Goal: Navigation & Orientation: Find specific page/section

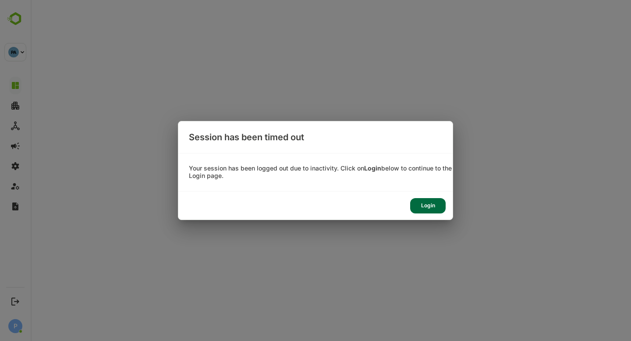
click at [436, 203] on div "Login" at bounding box center [427, 205] width 35 height 15
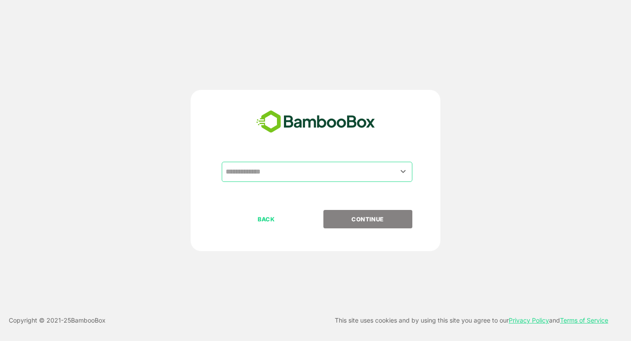
click at [280, 164] on input "text" at bounding box center [317, 171] width 187 height 17
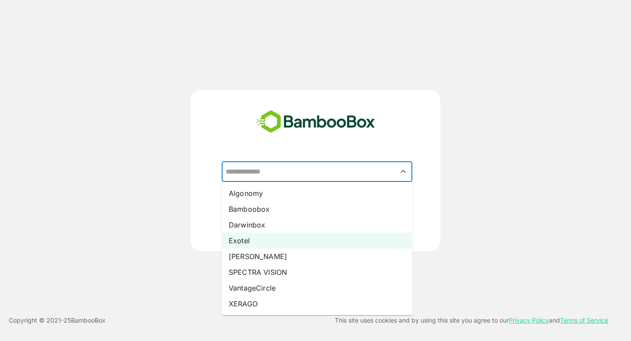
click at [243, 234] on li "Exotel" at bounding box center [317, 241] width 191 height 16
type input "******"
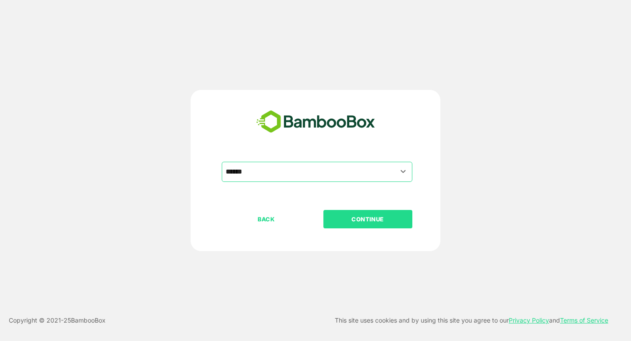
click at [353, 222] on p "CONTINUE" at bounding box center [368, 219] width 88 height 10
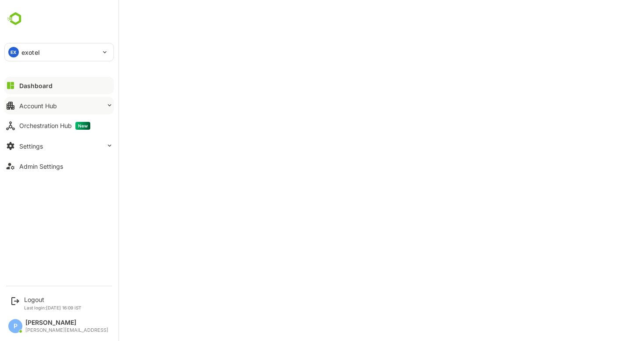
click at [59, 106] on button "Account Hub" at bounding box center [59, 106] width 110 height 18
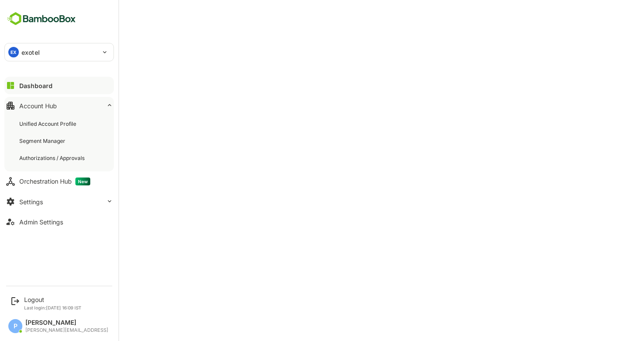
click at [59, 149] on div "Unified Account Profile Segment Manager Authorizations / Approvals" at bounding box center [59, 140] width 110 height 61
click at [50, 143] on div "Segment Manager" at bounding box center [43, 140] width 48 height 7
click at [19, 89] on button "Dashboard" at bounding box center [59, 86] width 110 height 18
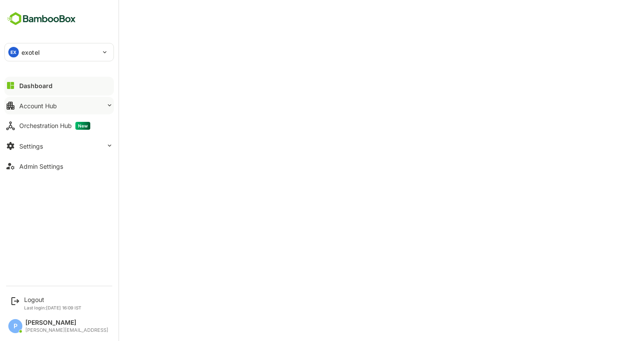
click at [47, 107] on div "Account Hub" at bounding box center [38, 105] width 38 height 7
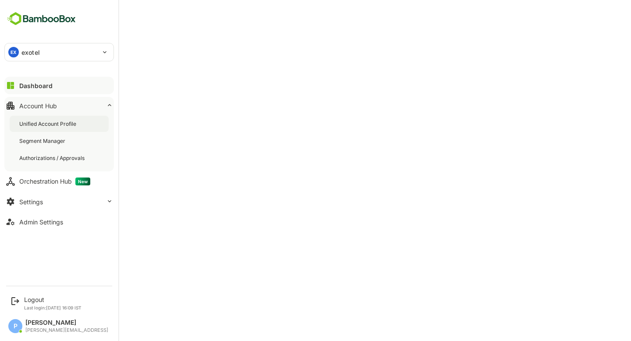
click at [52, 125] on div "Unified Account Profile" at bounding box center [48, 123] width 59 height 7
click at [23, 81] on button "Dashboard" at bounding box center [59, 86] width 110 height 18
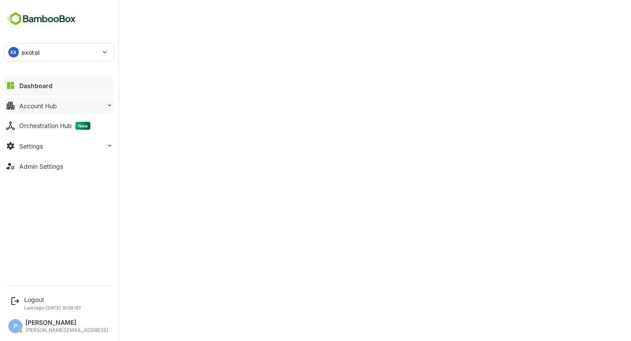
click at [55, 103] on div "Account Hub" at bounding box center [38, 105] width 38 height 7
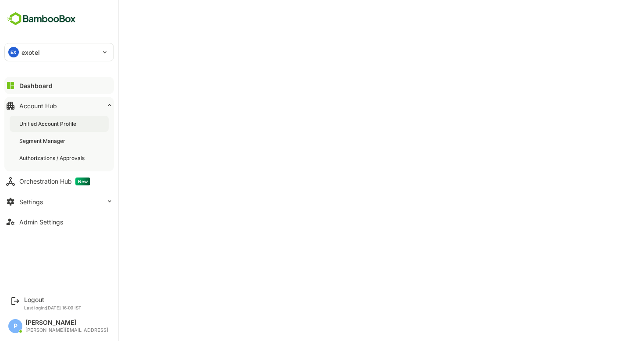
click at [64, 122] on div "Unified Account Profile" at bounding box center [48, 123] width 59 height 7
